Goal: Transaction & Acquisition: Purchase product/service

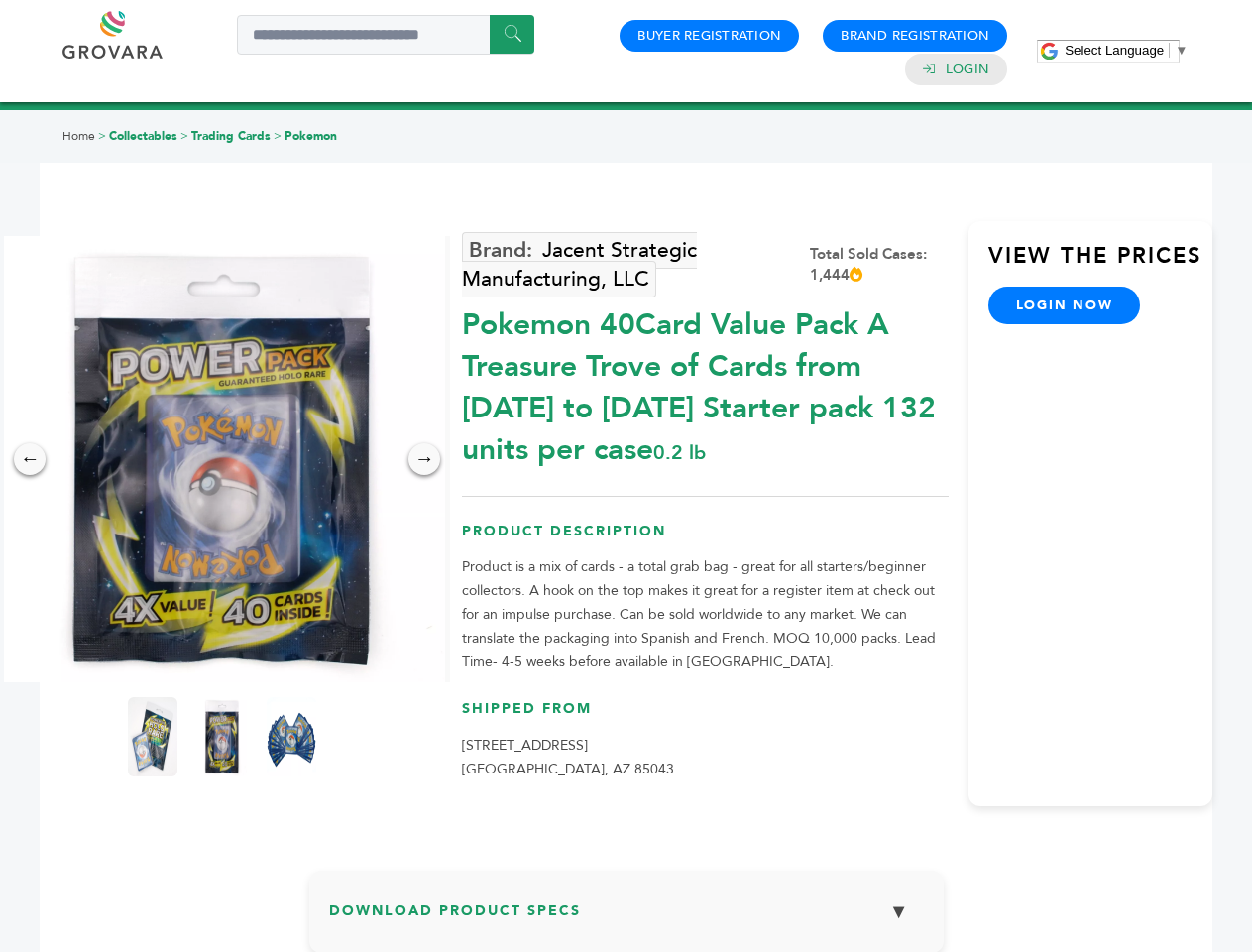
click at [1126, 50] on span "Select Language" at bounding box center [1114, 50] width 99 height 15
click at [222, 459] on img at bounding box center [222, 459] width 446 height 446
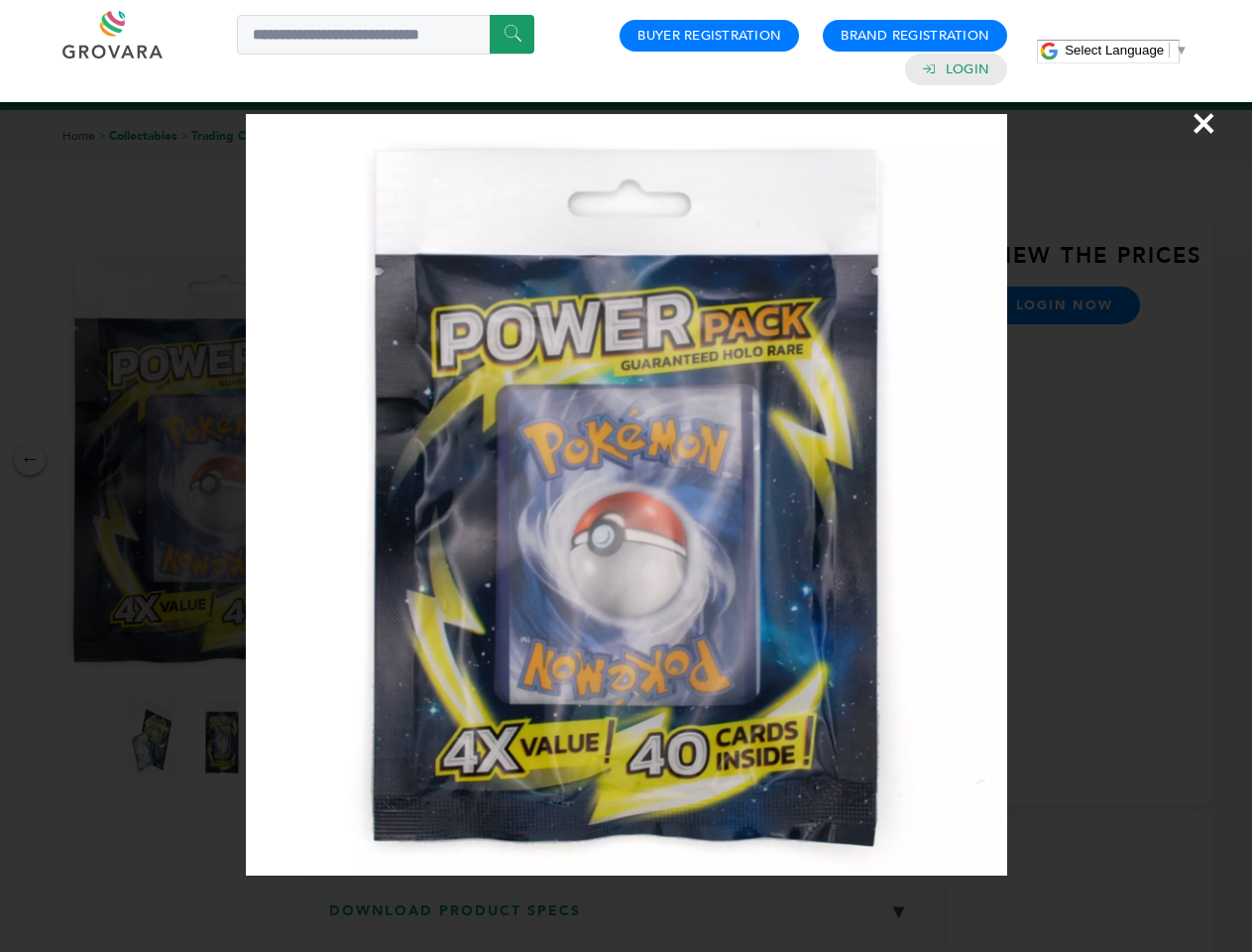
click at [30, 459] on div "×" at bounding box center [626, 476] width 1252 height 952
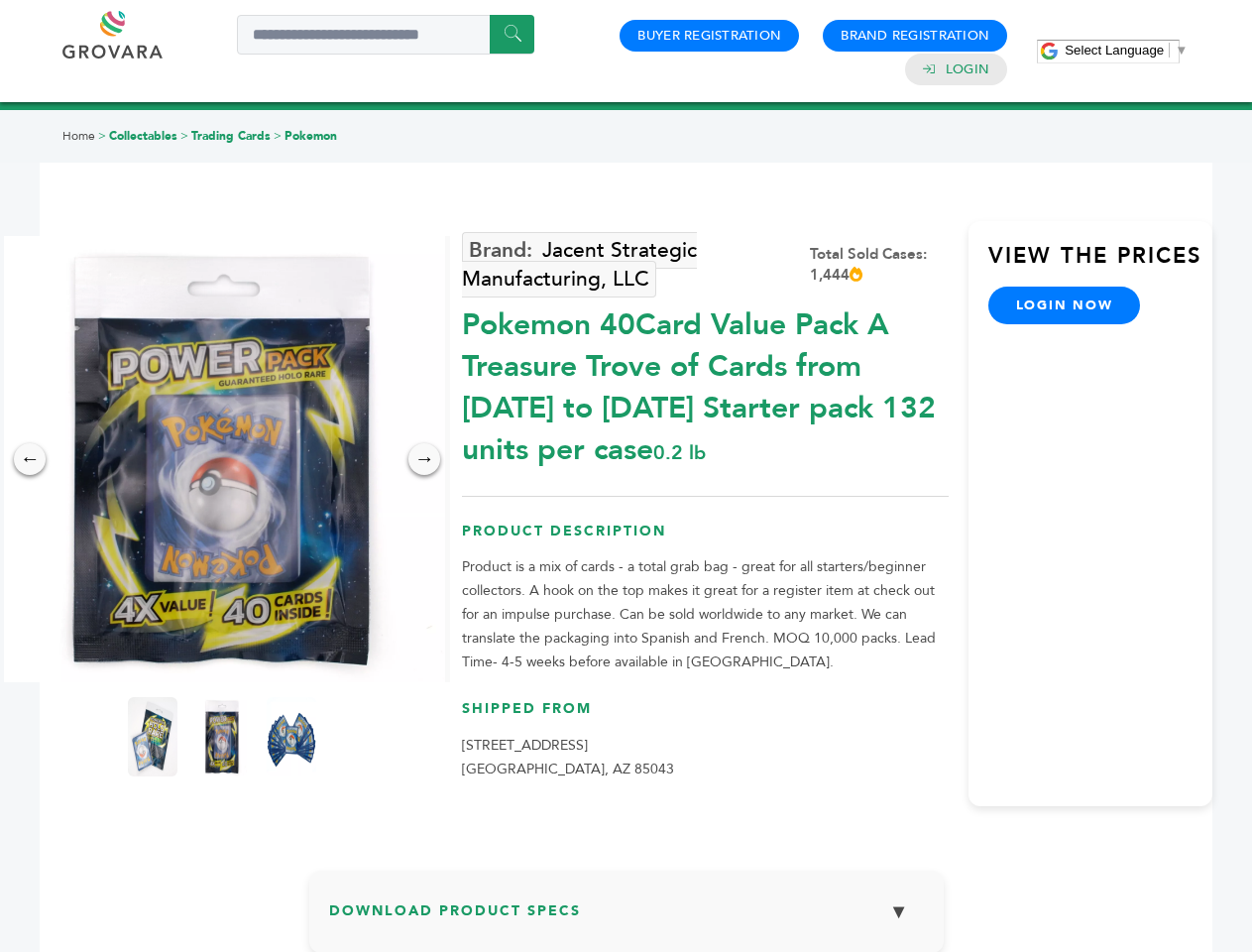
click at [424, 459] on div "→" at bounding box center [425, 459] width 32 height 32
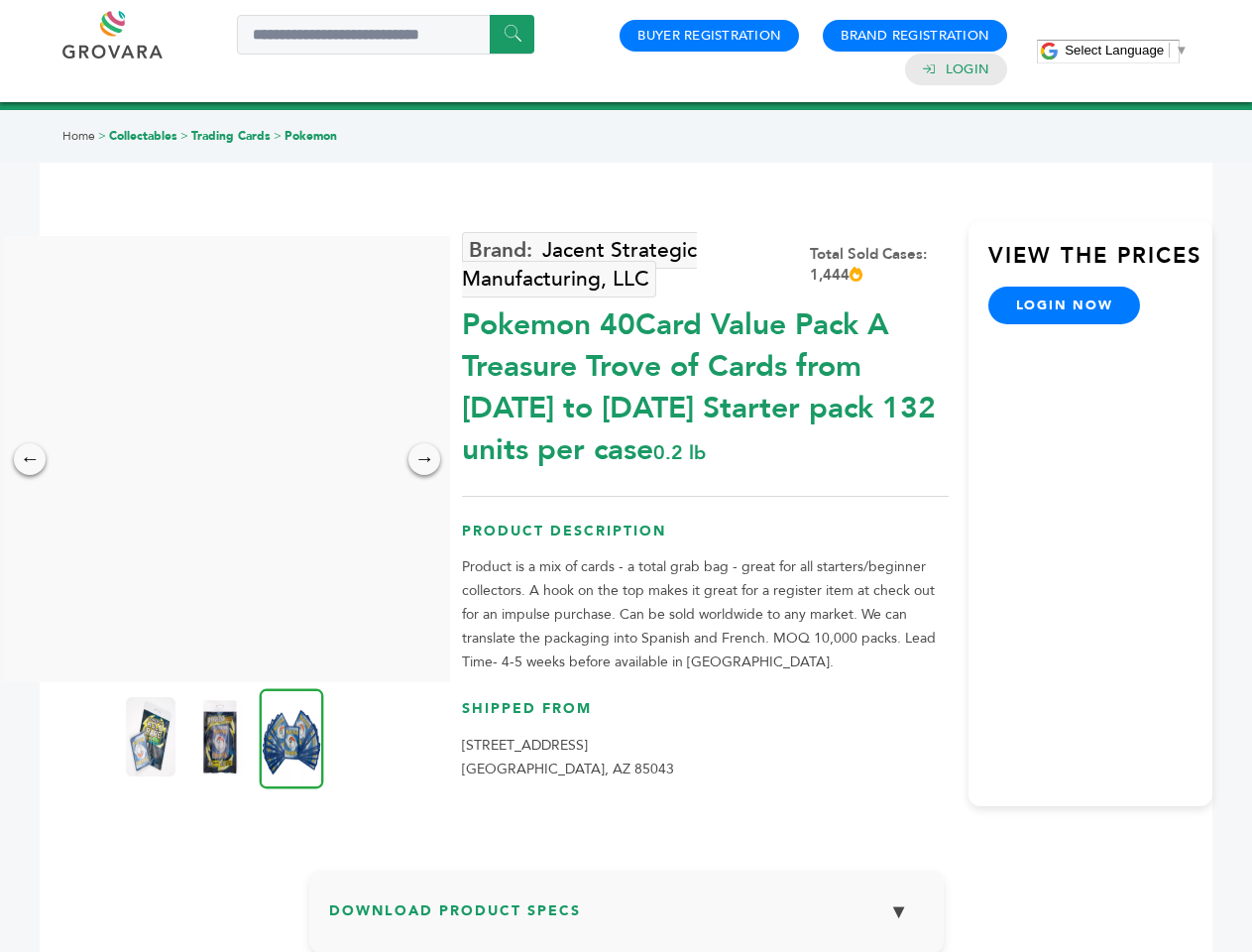
click at [153, 737] on img at bounding box center [151, 736] width 50 height 79
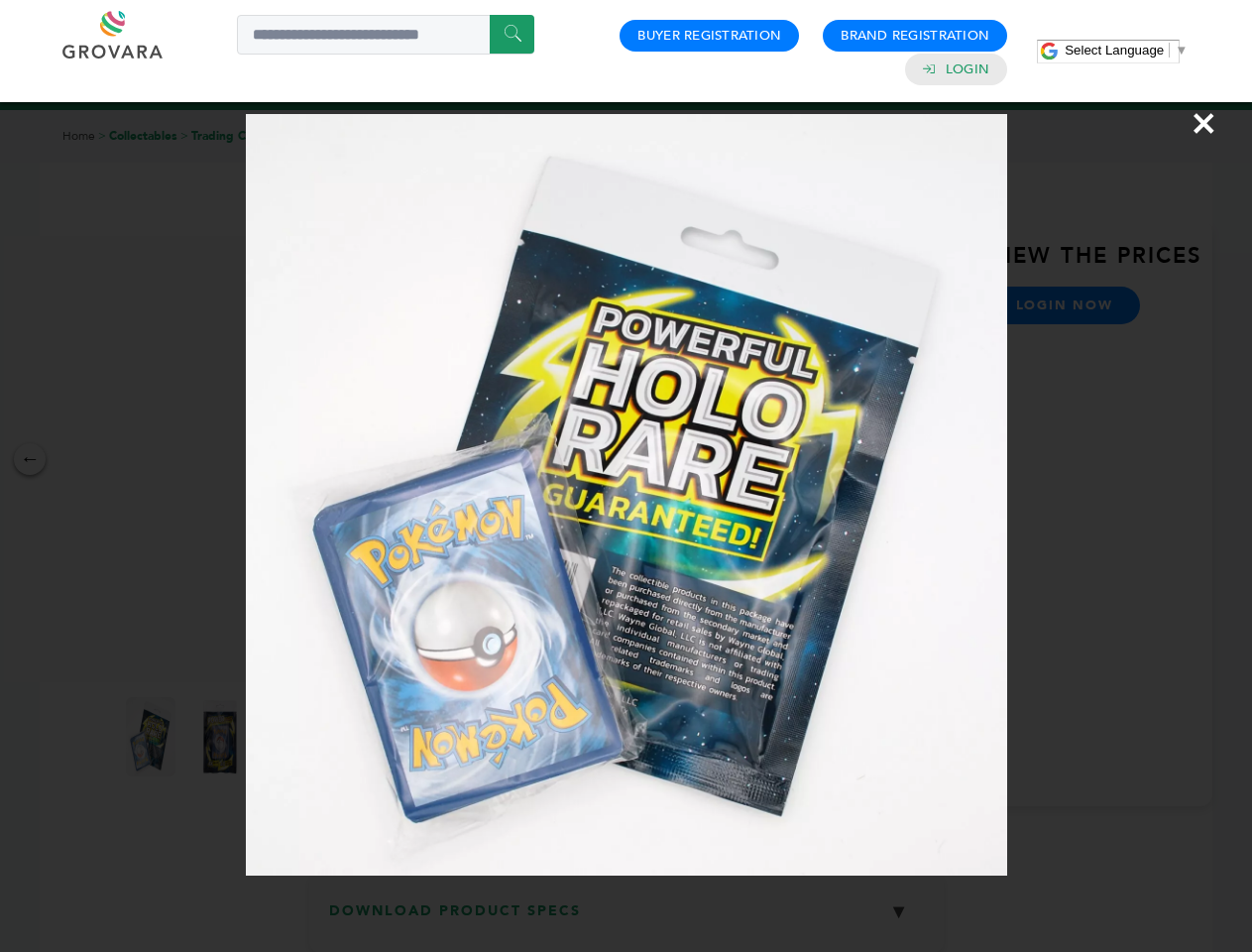
click at [222, 737] on div "×" at bounding box center [626, 476] width 1252 height 952
click at [292, 737] on img at bounding box center [292, 738] width 64 height 100
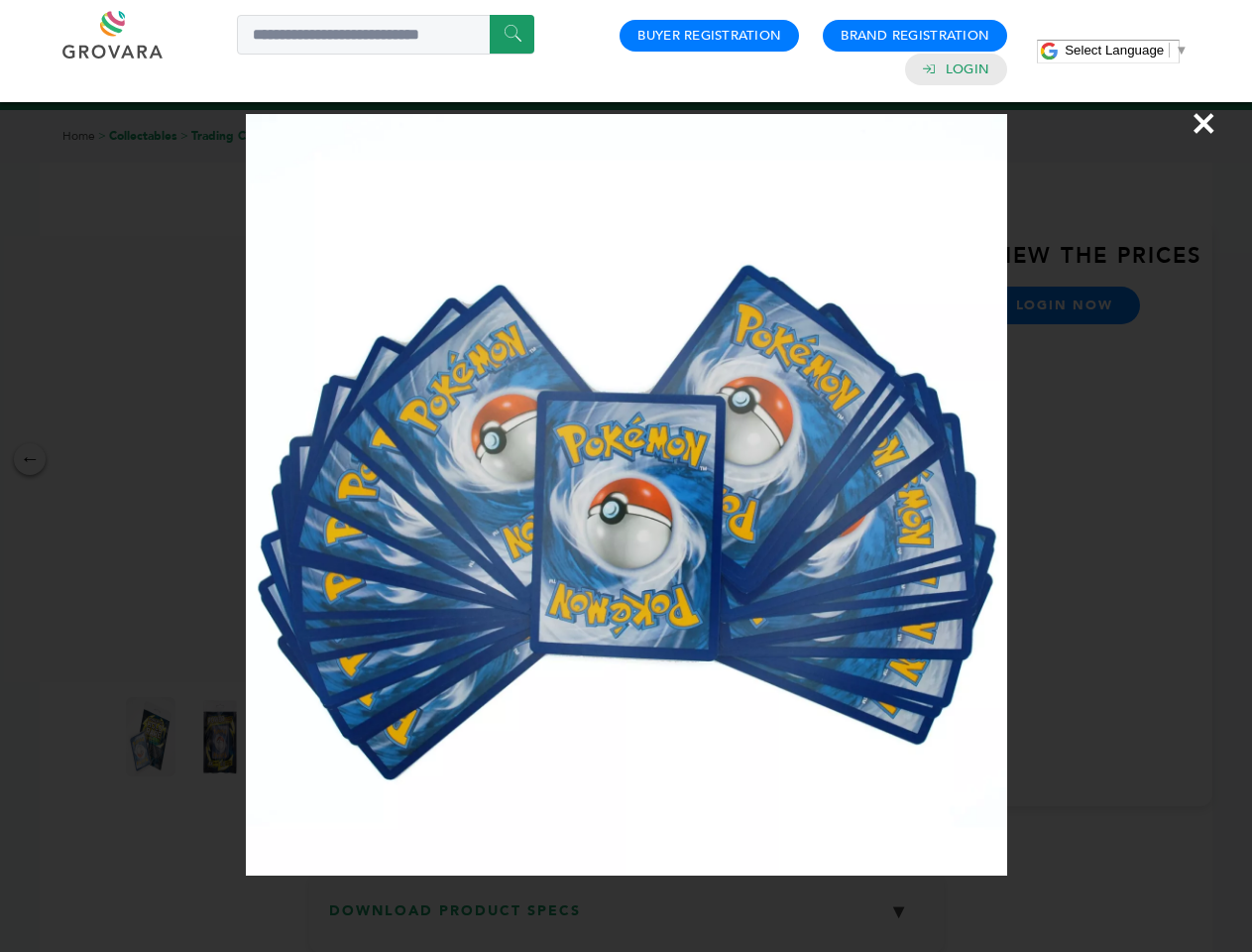
click at [627, 919] on div "×" at bounding box center [626, 476] width 1252 height 952
